Goal: Task Accomplishment & Management: Manage account settings

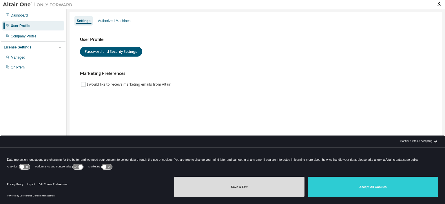
click at [266, 187] on button "Save & Exit" at bounding box center [239, 187] width 130 height 20
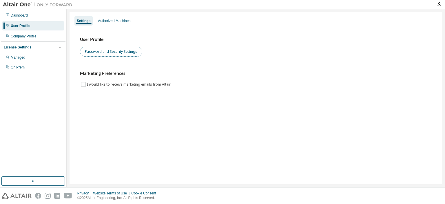
click at [134, 48] on button "Password and Security Settings" at bounding box center [111, 52] width 62 height 10
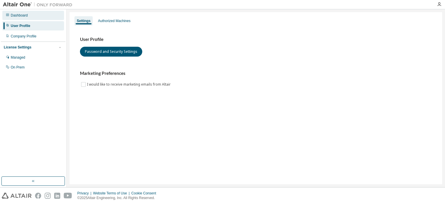
click at [57, 14] on div "Dashboard" at bounding box center [33, 15] width 62 height 9
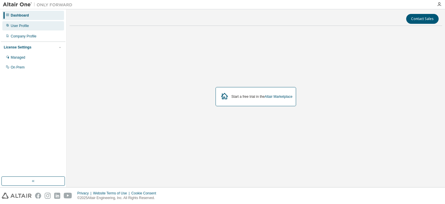
click at [39, 27] on div "User Profile" at bounding box center [33, 25] width 62 height 9
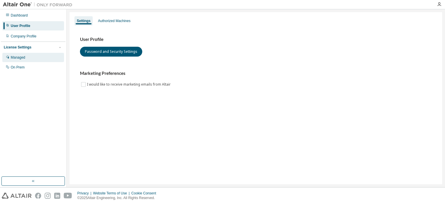
click at [38, 54] on div "Managed" at bounding box center [33, 57] width 62 height 9
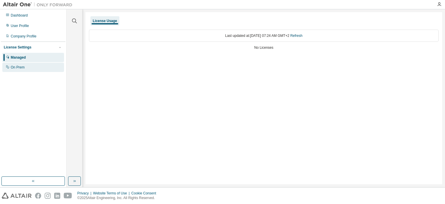
click at [34, 66] on div "On Prem" at bounding box center [33, 67] width 62 height 9
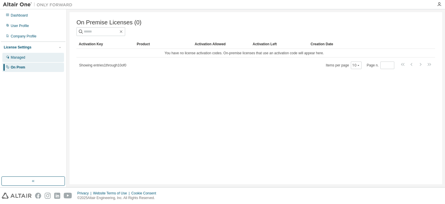
click at [46, 56] on div "Managed" at bounding box center [33, 57] width 62 height 9
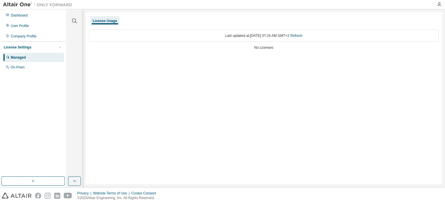
click at [53, 31] on div "Dashboard User Profile Company Profile License Settings Managed On Prem" at bounding box center [33, 41] width 65 height 62
click at [50, 35] on div "Company Profile" at bounding box center [33, 36] width 62 height 9
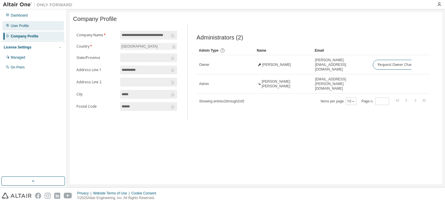
click at [26, 23] on div "User Profile" at bounding box center [33, 25] width 62 height 9
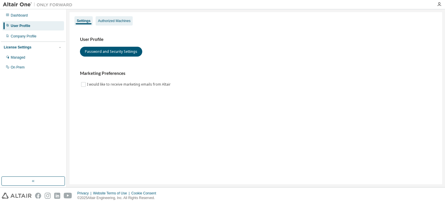
click at [116, 21] on div "Authorized Machines" at bounding box center [114, 21] width 32 height 5
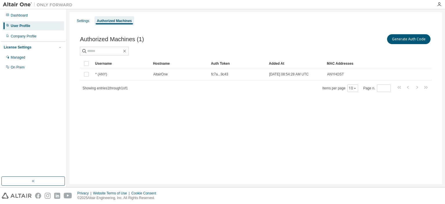
click at [116, 21] on div "Authorized Machines" at bounding box center [114, 21] width 35 height 5
click at [86, 21] on div "Settings" at bounding box center [83, 21] width 12 height 5
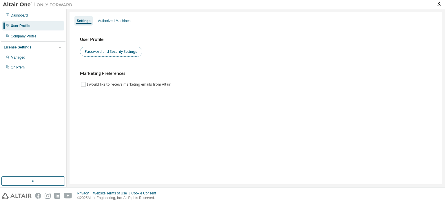
click at [130, 53] on button "Password and Security Settings" at bounding box center [111, 52] width 62 height 10
click at [438, 4] on icon "button" at bounding box center [439, 4] width 5 height 5
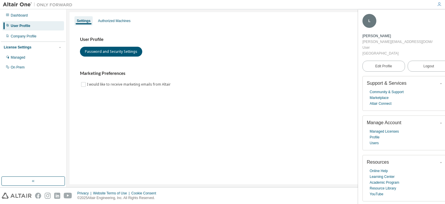
click at [438, 120] on span "button" at bounding box center [441, 123] width 6 height 6
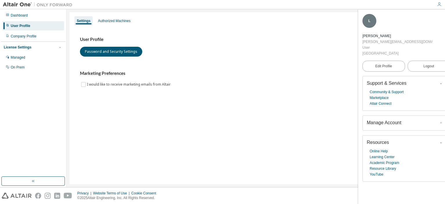
click at [438, 120] on span "button" at bounding box center [441, 123] width 6 height 6
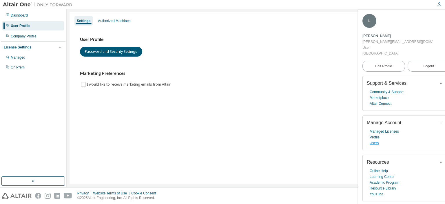
click at [377, 140] on link "Users" at bounding box center [374, 143] width 9 height 6
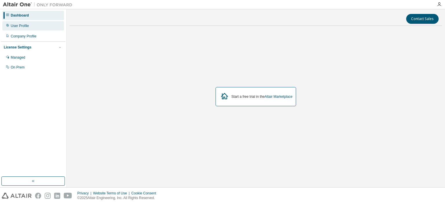
click at [49, 28] on div "User Profile" at bounding box center [33, 25] width 62 height 9
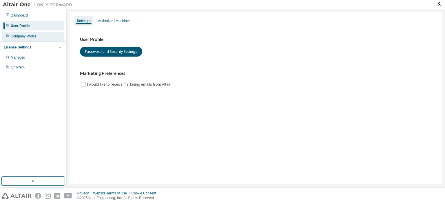
click at [43, 37] on div "Company Profile" at bounding box center [33, 36] width 62 height 9
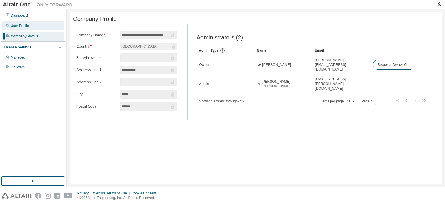
click at [48, 26] on div "User Profile" at bounding box center [33, 25] width 62 height 9
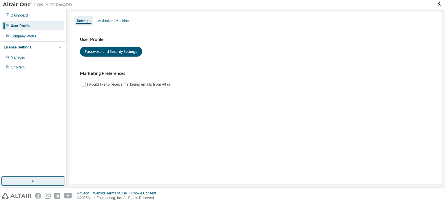
click at [45, 182] on button "button" at bounding box center [32, 180] width 63 height 9
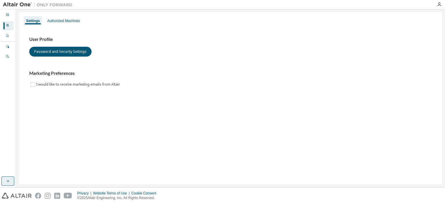
click at [11, 180] on button "button" at bounding box center [7, 180] width 13 height 9
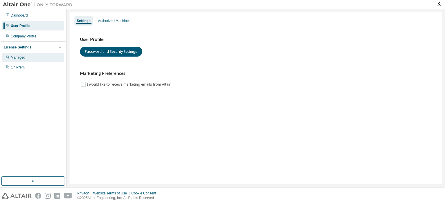
click at [24, 59] on div "Managed" at bounding box center [18, 57] width 14 height 5
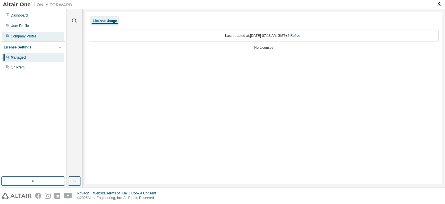
click at [41, 34] on div "Company Profile" at bounding box center [33, 36] width 62 height 9
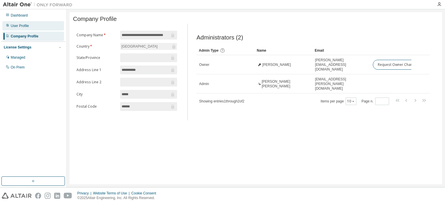
click at [50, 30] on div "User Profile" at bounding box center [33, 25] width 62 height 9
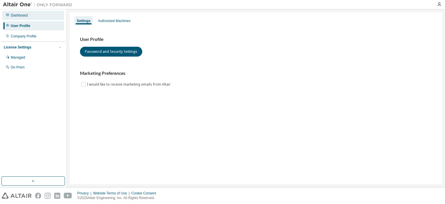
click at [47, 12] on div "Dashboard" at bounding box center [33, 15] width 62 height 9
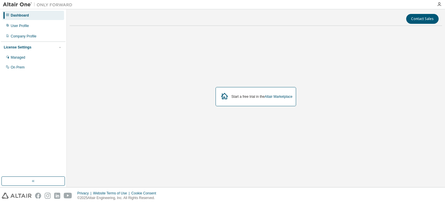
click at [377, 125] on div "Start a free trial in the Altair Marketplace" at bounding box center [256, 96] width 373 height 132
click at [439, 2] on icon "button" at bounding box center [439, 4] width 5 height 5
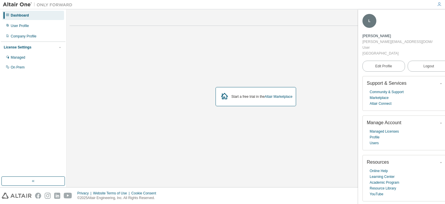
click at [225, 75] on div "Start a free trial in the Altair Marketplace" at bounding box center [256, 96] width 373 height 132
click at [209, 52] on div "Start a free trial in the Altair Marketplace" at bounding box center [256, 96] width 373 height 132
click at [43, 26] on div "User Profile" at bounding box center [33, 25] width 62 height 9
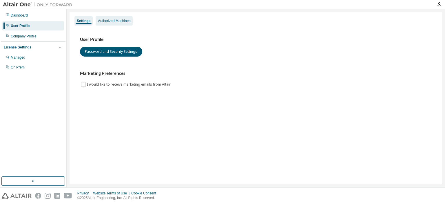
click at [125, 20] on div "Authorized Machines" at bounding box center [114, 21] width 32 height 5
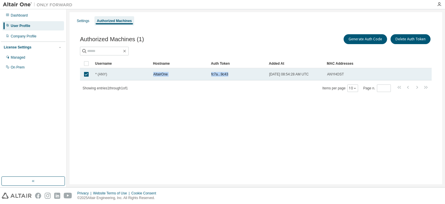
drag, startPoint x: 257, startPoint y: 80, endPoint x: 132, endPoint y: 80, distance: 124.9
click at [132, 80] on div "Username Hostname Auth Token Added At MAC Addresses * (ANY) AltairOne fc7a...9c…" at bounding box center [256, 75] width 352 height 33
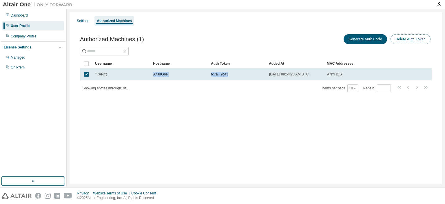
click at [414, 40] on button "Delete Auth Token" at bounding box center [411, 39] width 40 height 10
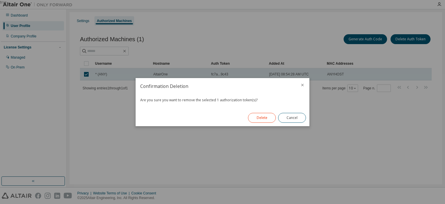
click at [262, 114] on button "Delete" at bounding box center [262, 118] width 28 height 10
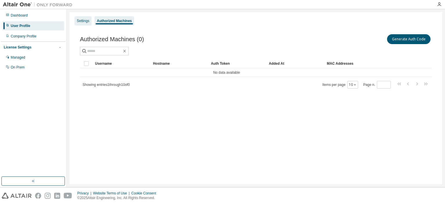
click at [88, 23] on div "Settings" at bounding box center [83, 20] width 17 height 9
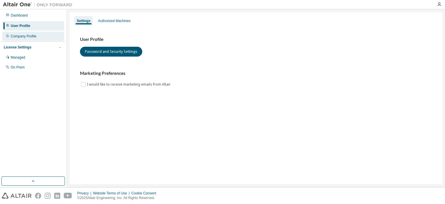
click at [50, 36] on div "Company Profile" at bounding box center [33, 36] width 62 height 9
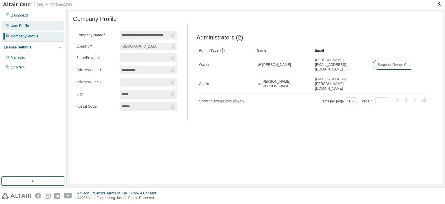
click at [51, 29] on div "User Profile" at bounding box center [33, 25] width 62 height 9
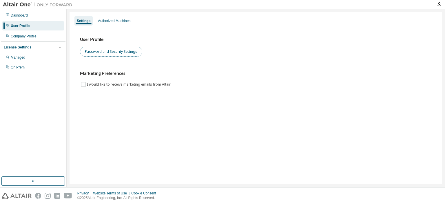
click at [115, 49] on button "Password and Security Settings" at bounding box center [111, 52] width 62 height 10
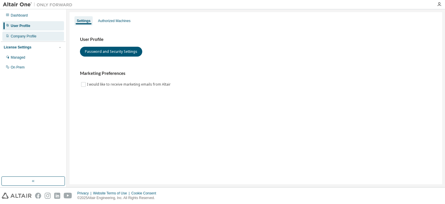
click at [56, 36] on div "Company Profile" at bounding box center [33, 36] width 62 height 9
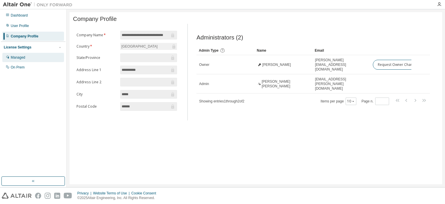
click at [36, 57] on div "Managed" at bounding box center [33, 57] width 62 height 9
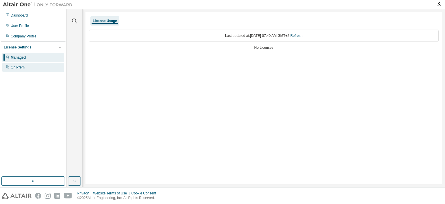
click at [32, 68] on div "On Prem" at bounding box center [33, 67] width 62 height 9
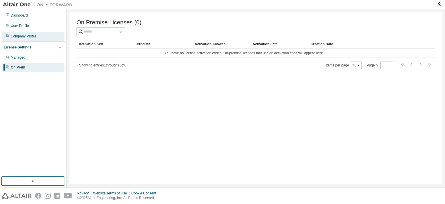
click at [35, 35] on div "Company Profile" at bounding box center [24, 36] width 26 height 5
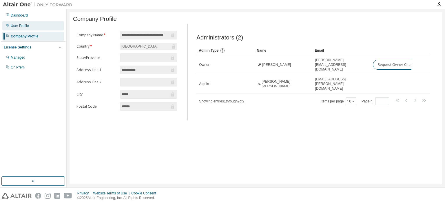
click at [45, 26] on div "User Profile" at bounding box center [33, 25] width 62 height 9
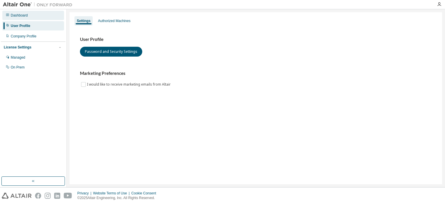
click at [48, 16] on div "Dashboard" at bounding box center [33, 15] width 62 height 9
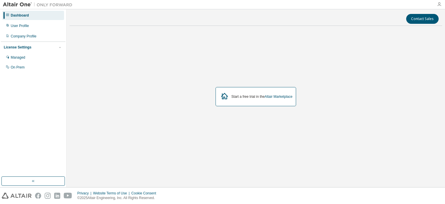
click at [440, 5] on icon "button" at bounding box center [439, 4] width 5 height 5
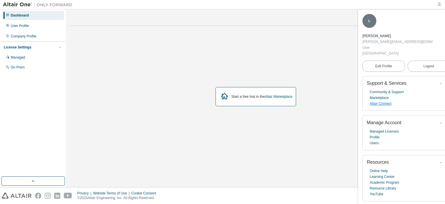
click at [388, 101] on link "Altair Connect" at bounding box center [381, 104] width 22 height 6
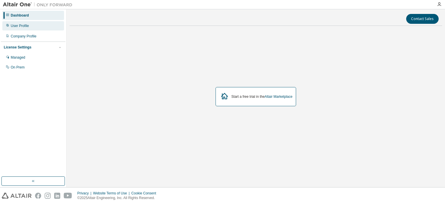
click at [56, 28] on div "User Profile" at bounding box center [33, 25] width 62 height 9
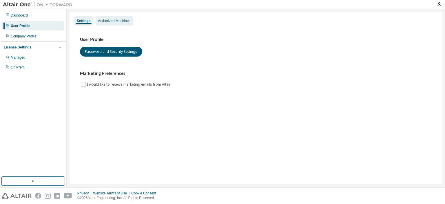
click at [126, 21] on div "Authorized Machines" at bounding box center [114, 21] width 32 height 5
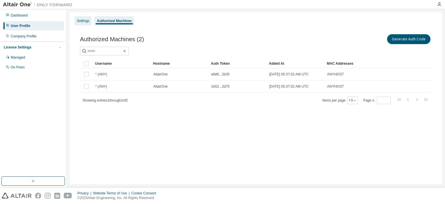
click at [88, 19] on div "Settings" at bounding box center [83, 21] width 12 height 5
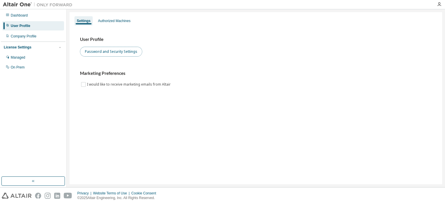
click at [108, 47] on button "Password and Security Settings" at bounding box center [111, 52] width 62 height 10
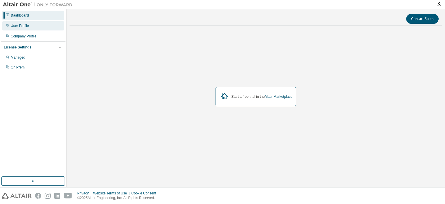
click at [48, 24] on div "User Profile" at bounding box center [33, 25] width 62 height 9
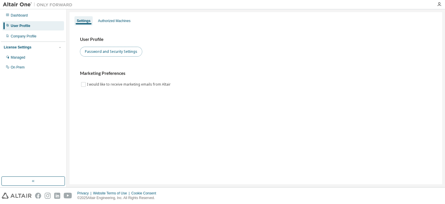
click at [105, 54] on button "Password and Security Settings" at bounding box center [111, 52] width 62 height 10
